Goal: Task Accomplishment & Management: Manage account settings

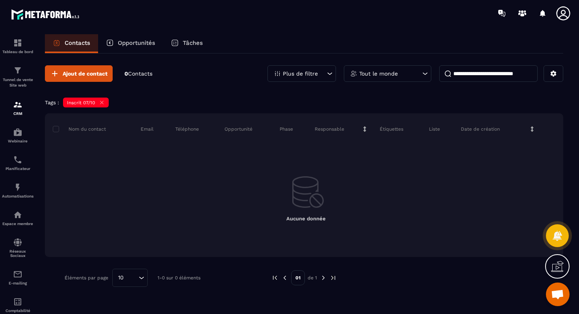
scroll to position [1013, 0]
click at [323, 73] on div "Plus de filtre" at bounding box center [301, 73] width 68 height 17
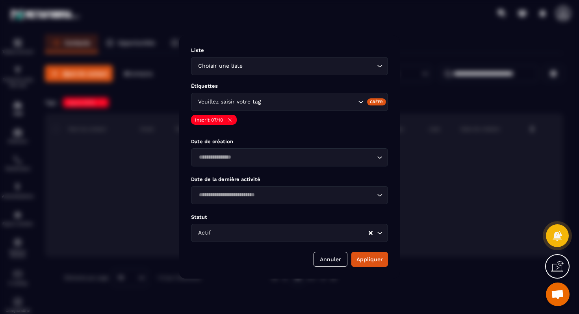
click at [296, 104] on input "Search for option" at bounding box center [309, 102] width 94 height 9
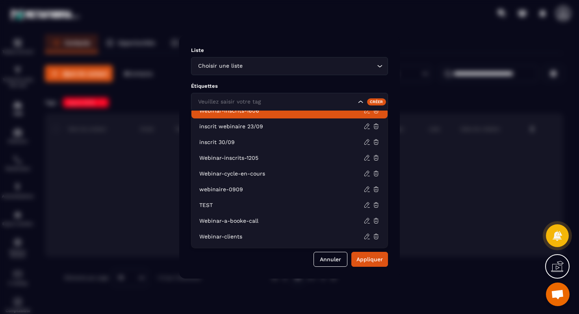
scroll to position [222, 0]
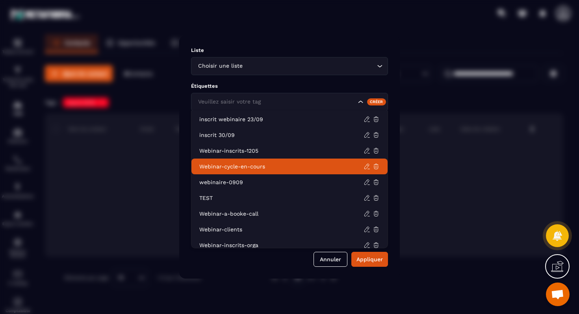
click at [250, 166] on p "Webinar-cycle-en-cours" at bounding box center [281, 167] width 164 height 8
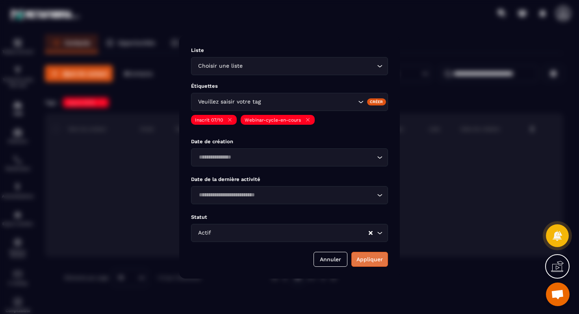
click at [374, 257] on button "Appliquer" at bounding box center [369, 259] width 37 height 15
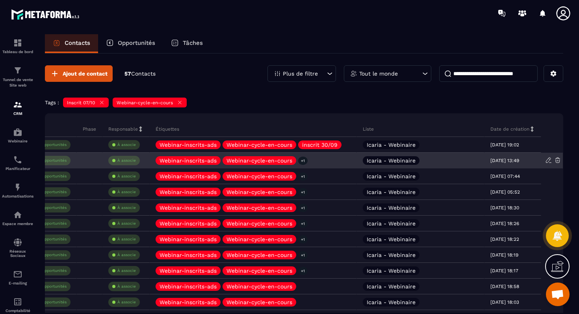
scroll to position [0, 0]
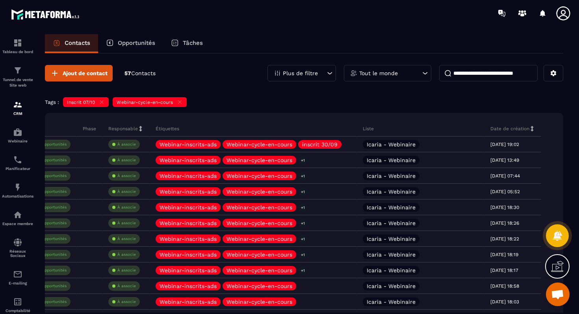
click at [179, 104] on icon at bounding box center [180, 102] width 6 height 6
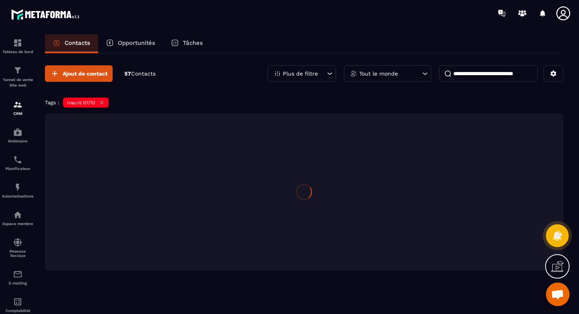
scroll to position [0, 0]
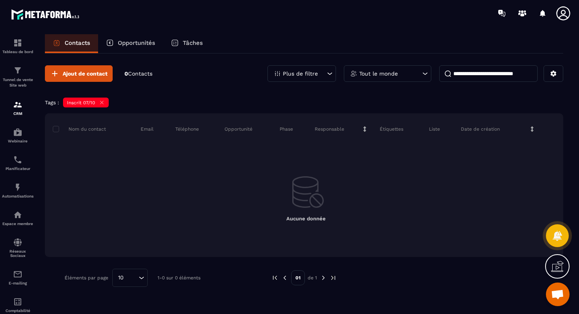
click at [100, 103] on icon at bounding box center [102, 103] width 6 height 6
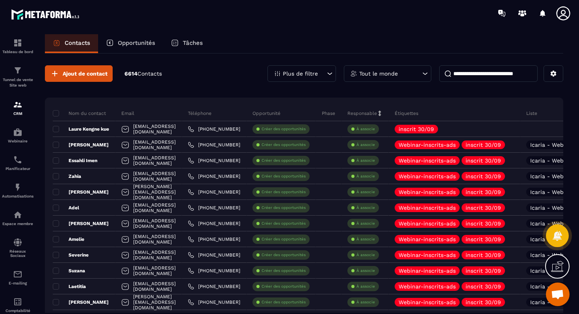
click at [314, 75] on p "Plus de filtre" at bounding box center [300, 74] width 35 height 6
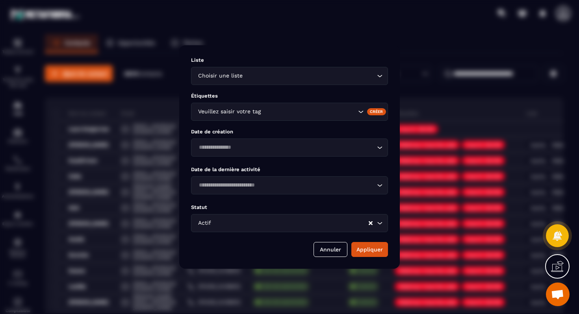
click at [283, 123] on div "Liste Choisir une liste Loading... Étiquettes Veuillez saisir votre tag Créer D…" at bounding box center [289, 157] width 220 height 224
click at [288, 116] on input "Search for option" at bounding box center [309, 111] width 94 height 9
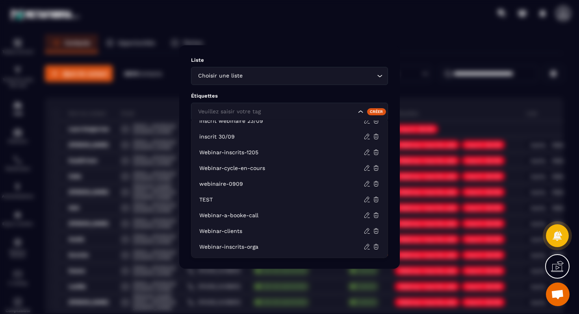
scroll to position [292, 0]
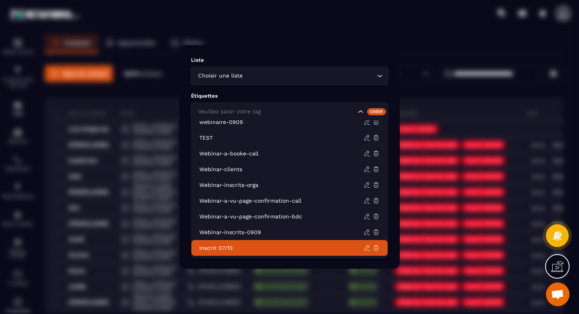
click at [240, 245] on p "Inscrit 07/10" at bounding box center [281, 248] width 164 height 8
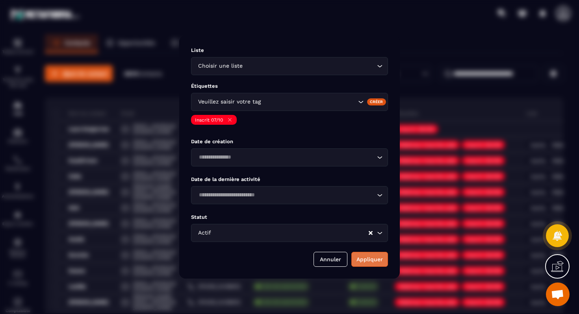
click at [366, 257] on button "Appliquer" at bounding box center [369, 259] width 37 height 15
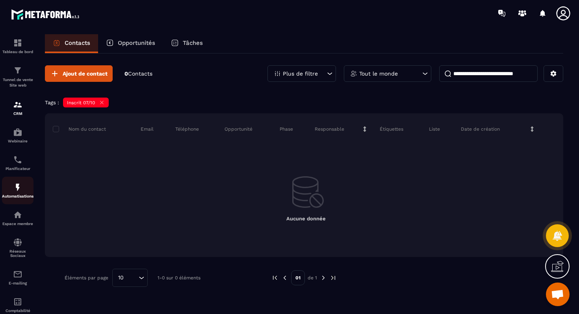
click at [18, 189] on img at bounding box center [17, 187] width 9 height 9
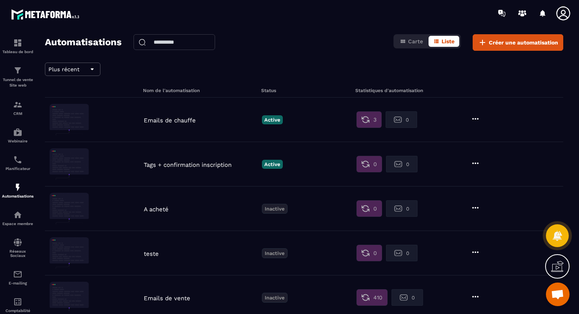
click at [198, 159] on div "Tags + confirmation inscription Active 0 0" at bounding box center [304, 164] width 518 height 44
click at [196, 169] on div "Tags + confirmation inscription Active 0 0" at bounding box center [304, 164] width 518 height 44
click at [206, 168] on p "Tags + confirmation inscription" at bounding box center [201, 164] width 114 height 7
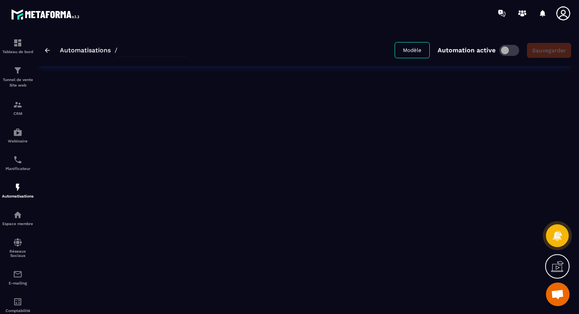
type input "**********"
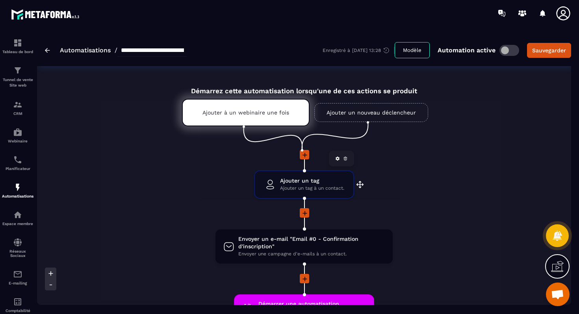
click at [307, 180] on span "Ajouter un tag" at bounding box center [312, 180] width 64 height 7
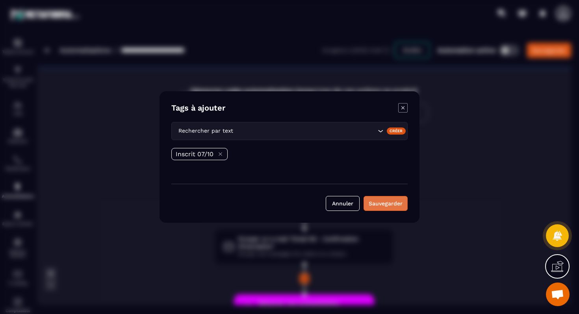
click at [385, 200] on button "Sauvegarder" at bounding box center [385, 203] width 44 height 15
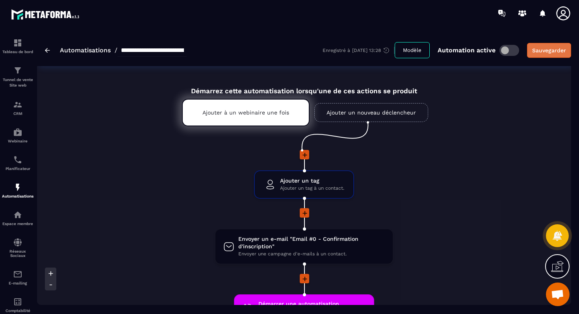
click at [544, 54] on button "Sauvegarder" at bounding box center [549, 50] width 44 height 15
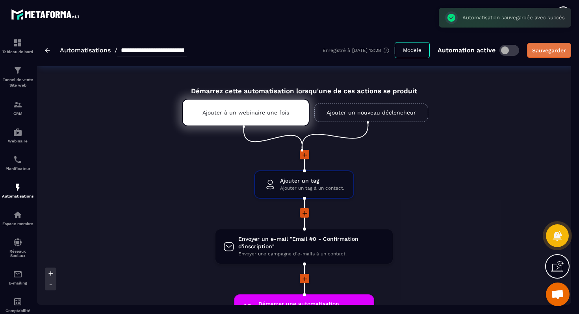
click at [542, 54] on button "Sauvegarder" at bounding box center [549, 50] width 44 height 15
click at [330, 183] on span "Ajouter un tag" at bounding box center [312, 180] width 64 height 7
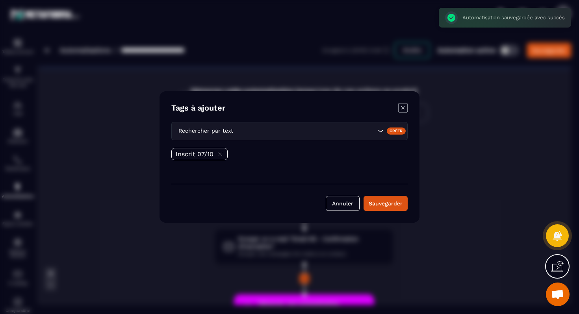
click at [455, 140] on div "Modal window" at bounding box center [289, 157] width 579 height 314
click at [404, 106] on icon "Modal window" at bounding box center [402, 107] width 3 height 3
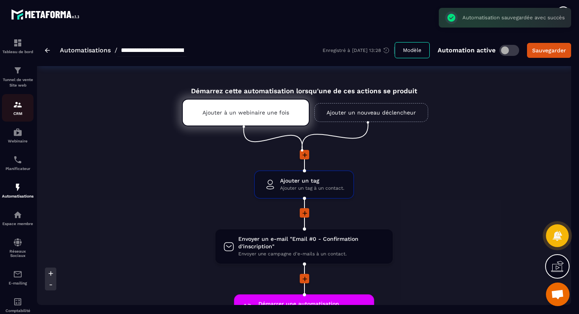
click at [16, 109] on img at bounding box center [17, 104] width 9 height 9
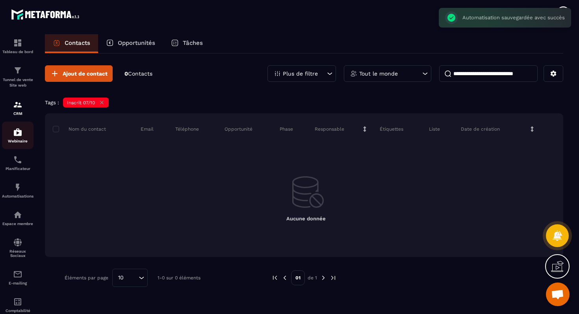
click at [13, 142] on p "Webinaire" at bounding box center [17, 141] width 31 height 4
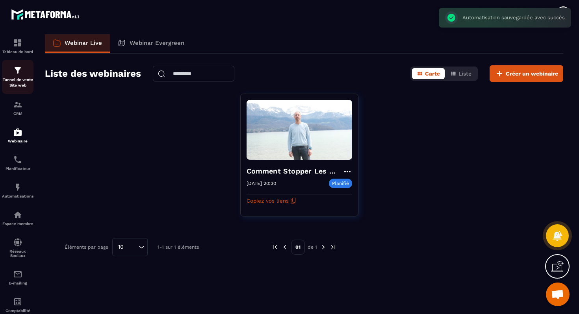
click at [15, 75] on img at bounding box center [17, 70] width 9 height 9
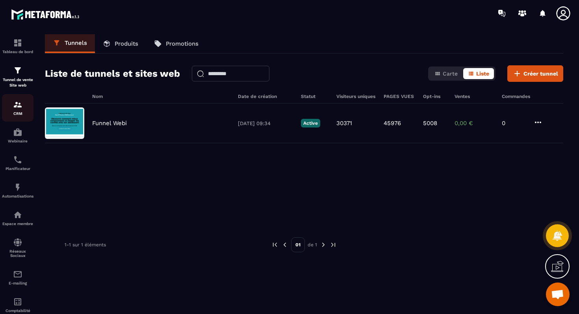
click at [13, 111] on div "CRM" at bounding box center [17, 108] width 31 height 16
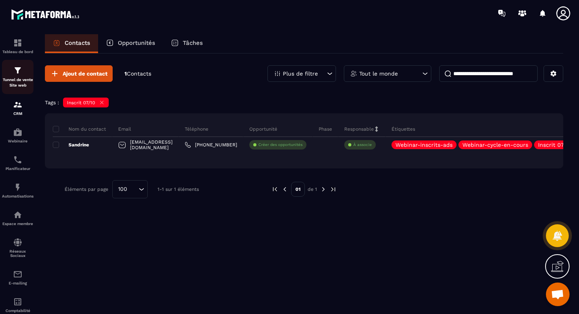
click at [14, 72] on img at bounding box center [17, 70] width 9 height 9
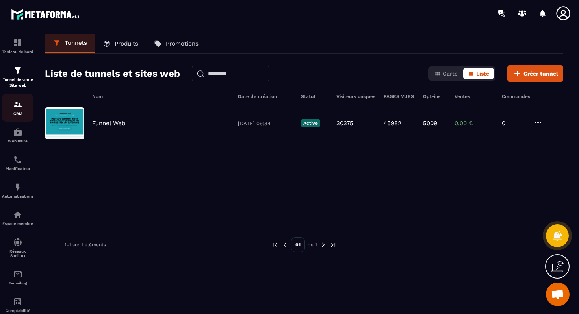
click at [9, 100] on link "CRM" at bounding box center [17, 108] width 31 height 28
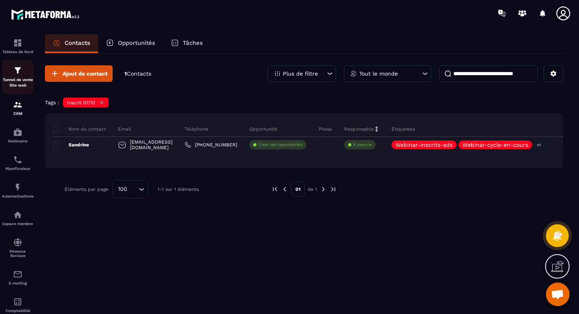
click at [14, 81] on p "Tunnel de vente Site web" at bounding box center [17, 82] width 31 height 11
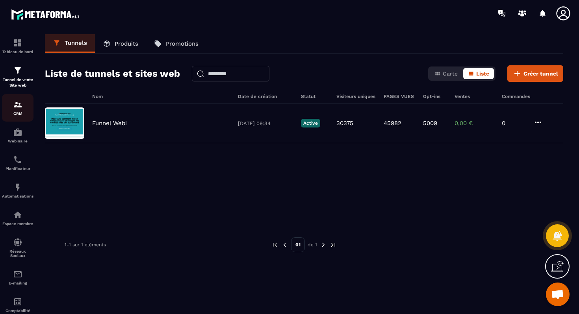
click at [15, 100] on link "CRM" at bounding box center [17, 108] width 31 height 28
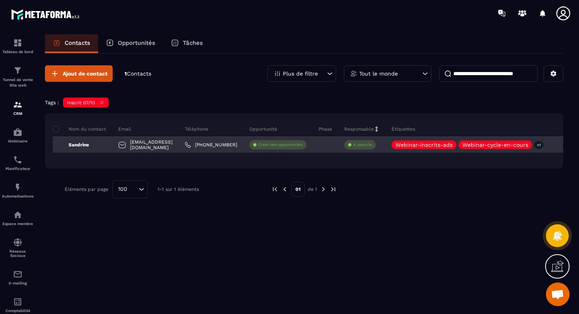
click at [82, 145] on p "Sandrine" at bounding box center [71, 145] width 36 height 6
